Goal: Check status

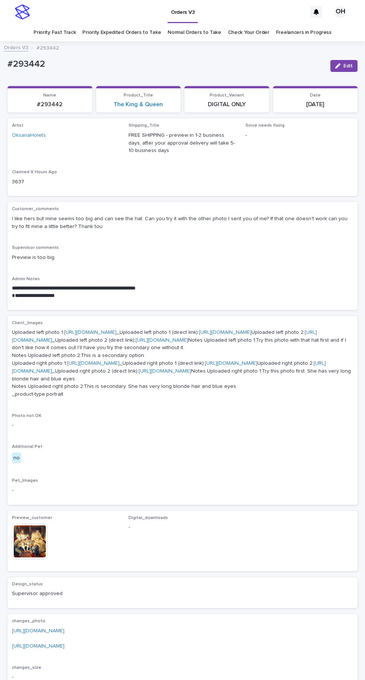
click at [225, 64] on p "#293442" at bounding box center [165, 64] width 317 height 11
click at [240, 37] on link "Check Your Order" at bounding box center [248, 33] width 41 height 18
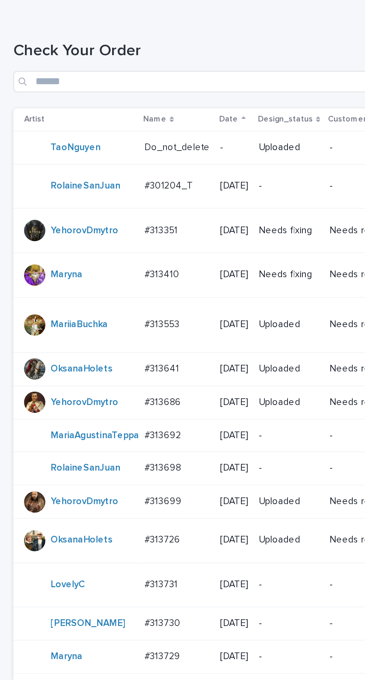
click at [99, 333] on p "#313692" at bounding box center [92, 337] width 22 height 8
